Goal: Check status

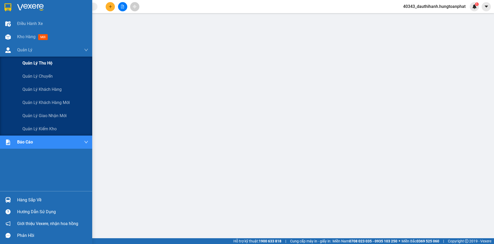
click at [33, 61] on span "Quản lý thu hộ" at bounding box center [37, 63] width 30 height 7
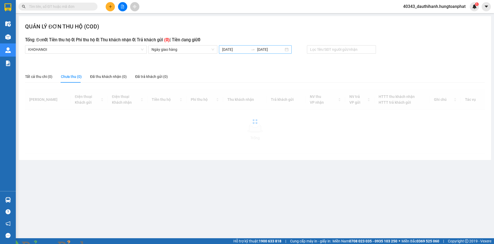
click at [238, 49] on input "[DATE]" at bounding box center [235, 50] width 27 height 6
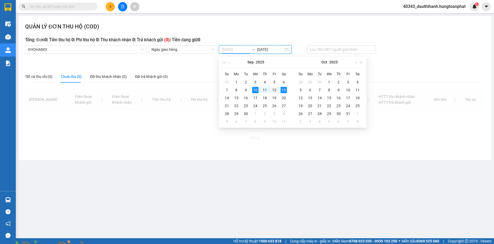
type input "[DATE]"
click at [274, 91] on div "12" at bounding box center [274, 90] width 6 height 6
type input "[DATE]"
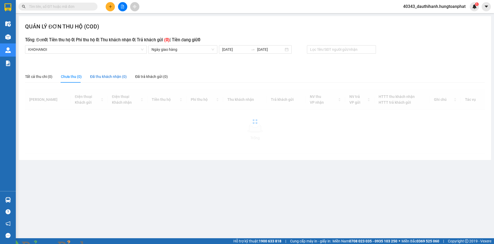
click at [117, 76] on div "Đã thu khách nhận (0)" at bounding box center [108, 77] width 37 height 6
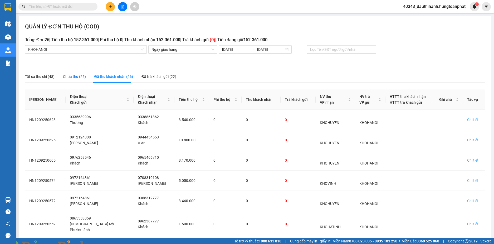
drag, startPoint x: 82, startPoint y: 78, endPoint x: 111, endPoint y: 77, distance: 29.0
click at [86, 77] on div "Tất cả thu chi (48) Chưa thu (25) Đã thu khách nhận (26) Đã trả khách gửi (22)" at bounding box center [100, 77] width 151 height 12
click at [118, 77] on div "Đã thu khách nhận (26)" at bounding box center [113, 77] width 39 height 6
click at [77, 77] on div "Chưa thu (25)" at bounding box center [74, 77] width 23 height 6
click at [108, 77] on div "Đã thu khách nhận (26)" at bounding box center [113, 77] width 39 height 6
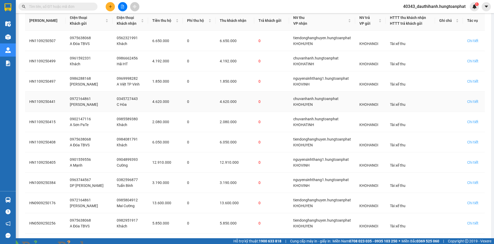
scroll to position [102, 0]
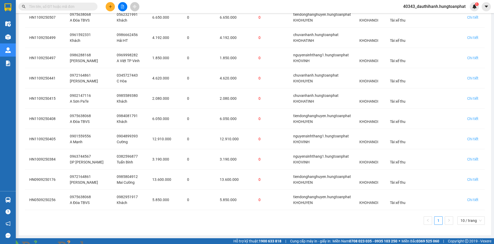
click at [105, 244] on img at bounding box center [103, 247] width 3 height 3
